Goal: Register for event/course

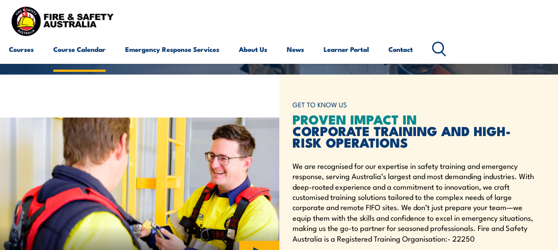
scroll to position [177, 0]
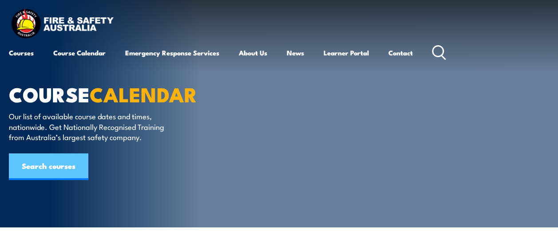
click at [46, 169] on link "Search courses" at bounding box center [48, 167] width 79 height 27
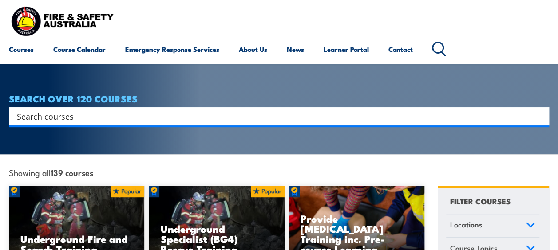
click at [67, 107] on div "Search" at bounding box center [279, 116] width 540 height 19
click at [68, 110] on input "Search input" at bounding box center [273, 116] width 512 height 13
type input "EWP"
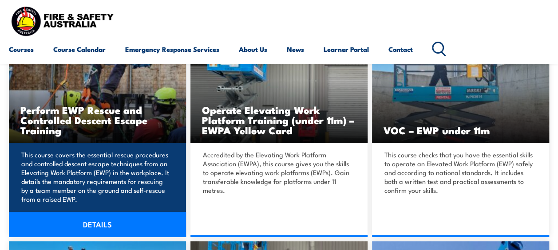
scroll to position [266, 0]
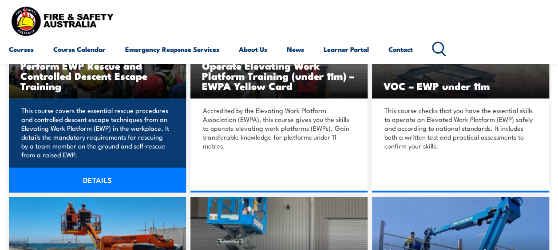
click at [94, 177] on link "DETAILS" at bounding box center [97, 180] width 177 height 25
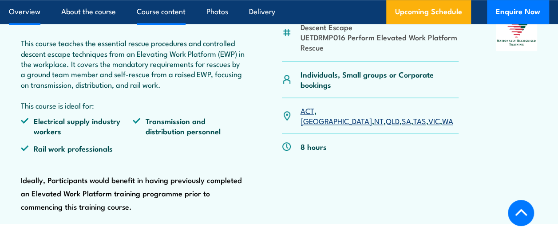
scroll to position [355, 0]
click at [401, 115] on link "SA" at bounding box center [405, 120] width 9 height 11
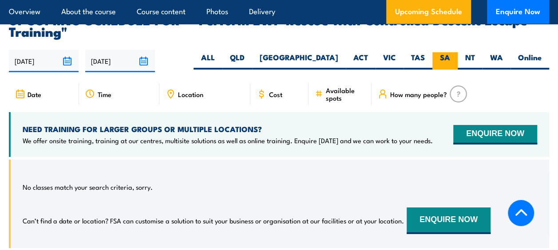
click at [444, 52] on label "SA" at bounding box center [444, 60] width 25 height 17
click at [450, 52] on input "SA" at bounding box center [453, 55] width 6 height 6
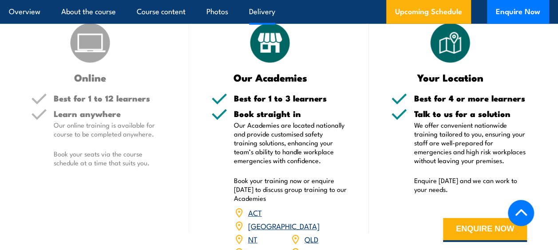
scroll to position [1166, 0]
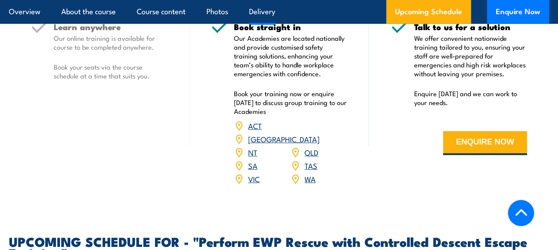
click at [252, 160] on link "SA" at bounding box center [252, 165] width 9 height 11
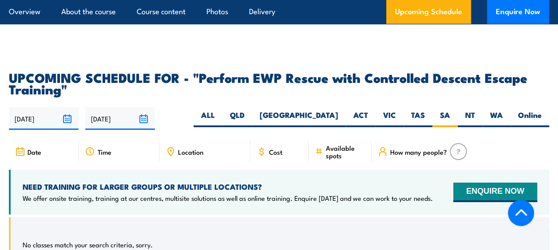
scroll to position [1388, 0]
